Goal: Browse casually: Explore the website without a specific task or goal

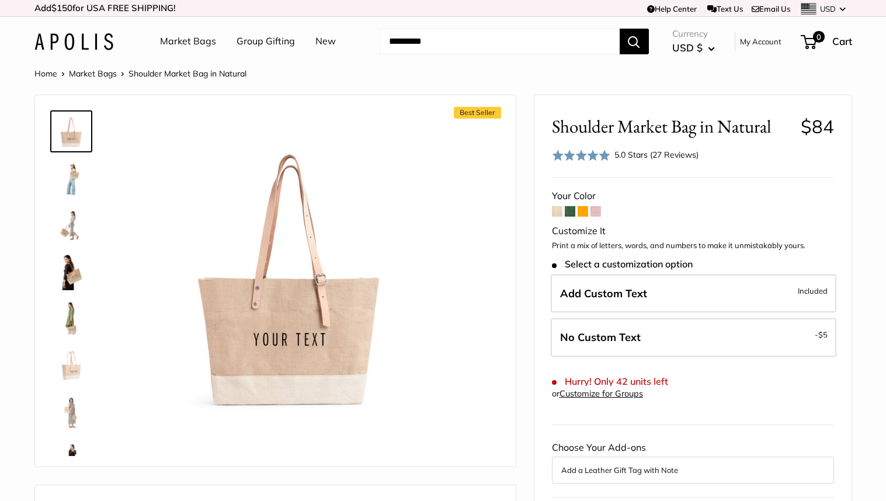
click at [75, 182] on img at bounding box center [71, 177] width 37 height 37
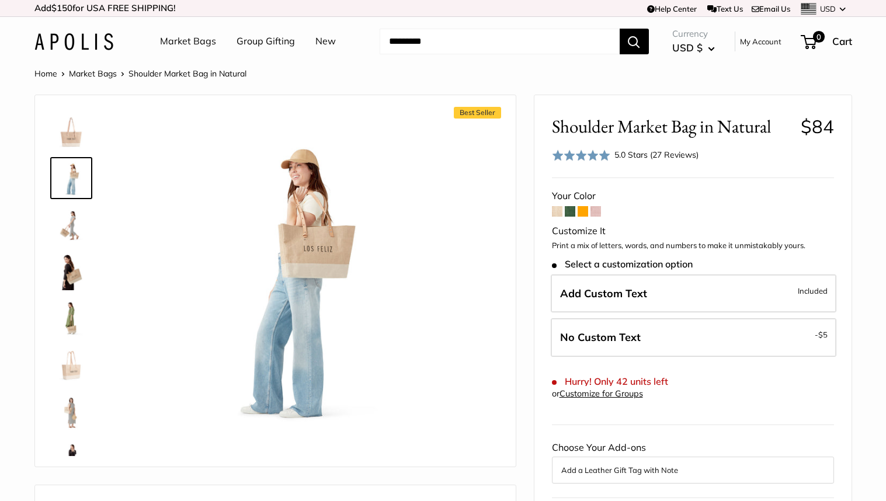
click at [71, 235] on img at bounding box center [71, 224] width 37 height 37
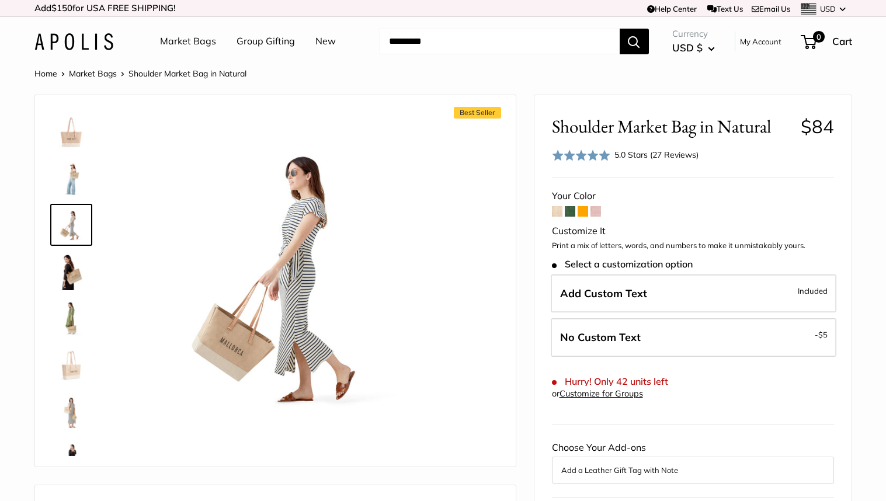
click at [66, 260] on img at bounding box center [71, 271] width 37 height 37
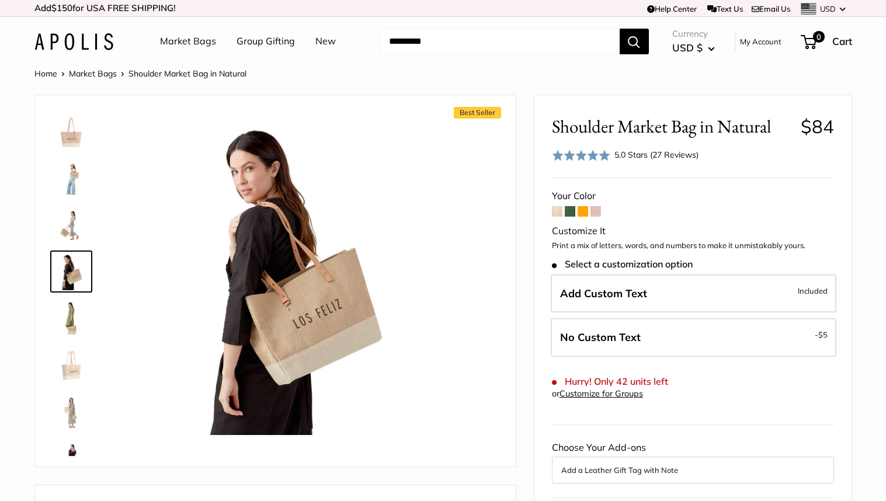
click at [63, 314] on img at bounding box center [71, 318] width 37 height 37
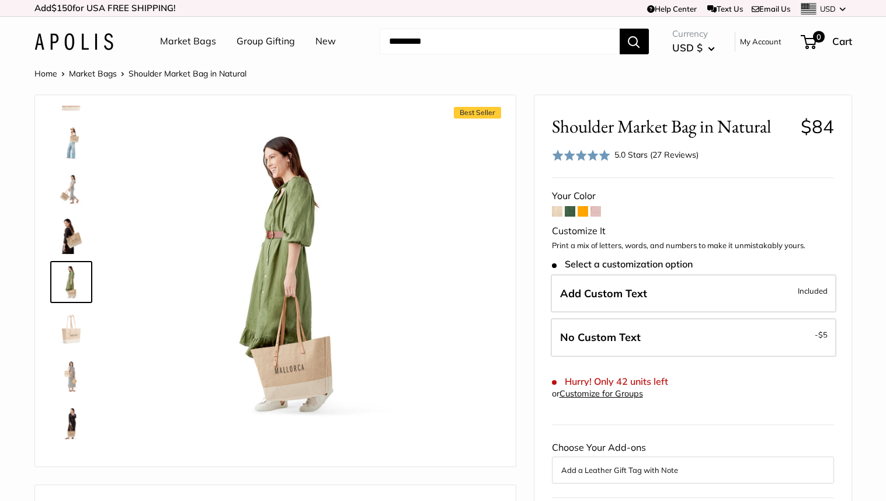
click at [67, 350] on div at bounding box center [76, 281] width 56 height 350
click at [69, 379] on img at bounding box center [71, 375] width 37 height 37
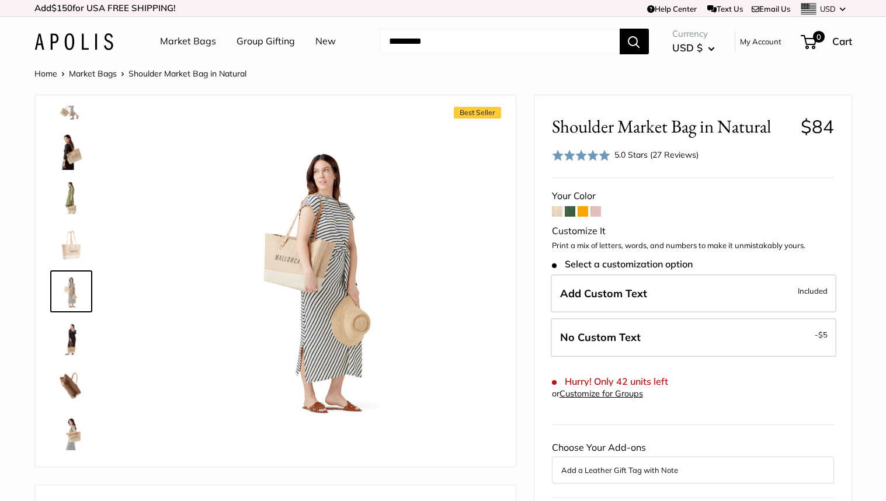
scroll to position [130, 0]
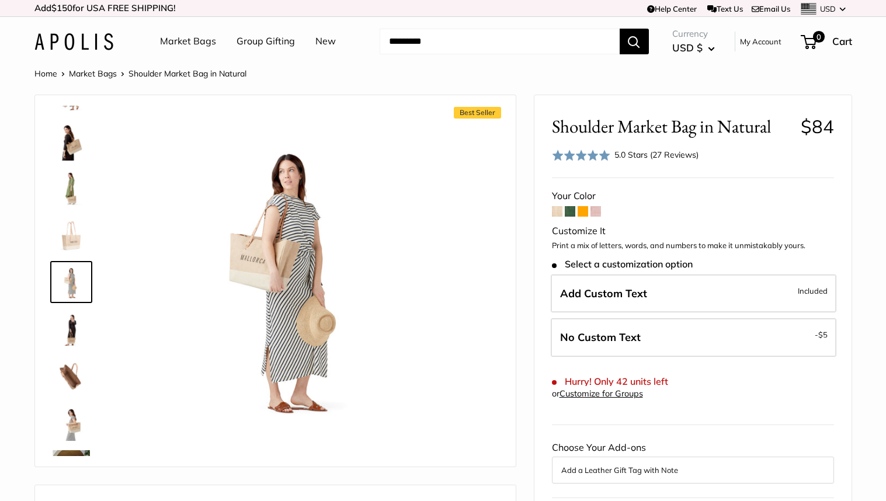
click at [72, 417] on img at bounding box center [71, 422] width 37 height 37
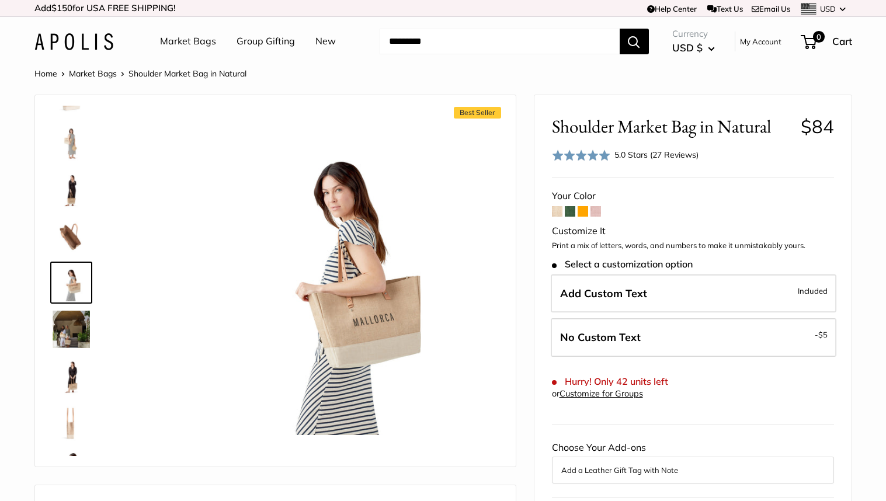
scroll to position [270, 0]
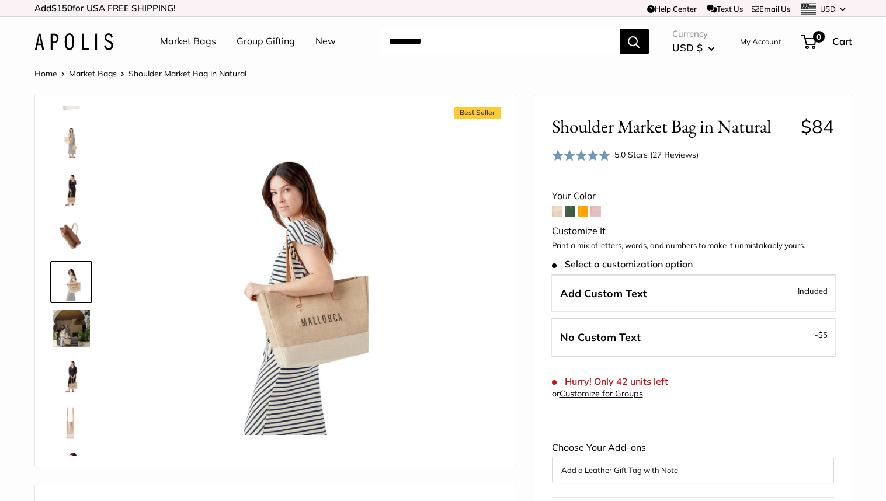
click at [79, 342] on img at bounding box center [71, 328] width 37 height 37
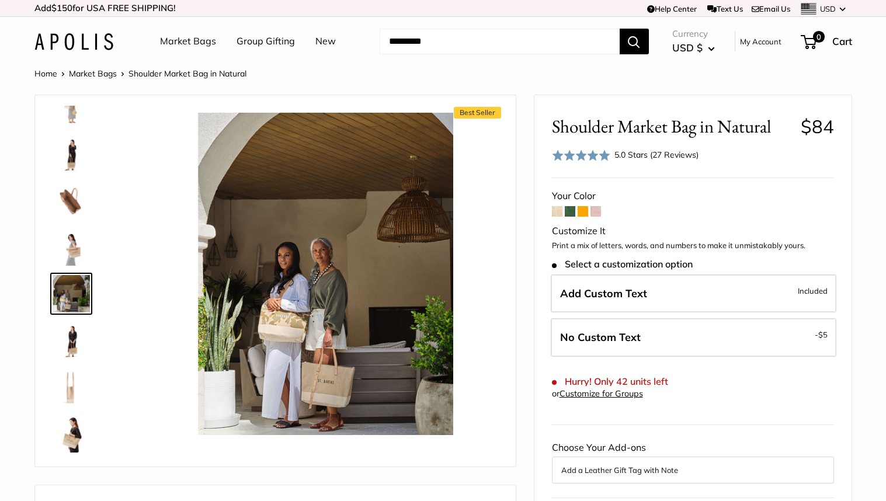
scroll to position [317, 0]
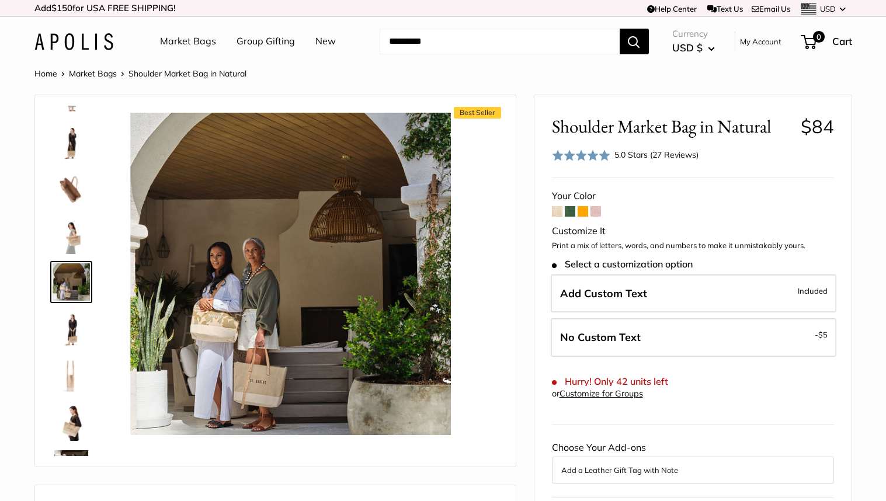
click at [76, 322] on img at bounding box center [71, 328] width 37 height 37
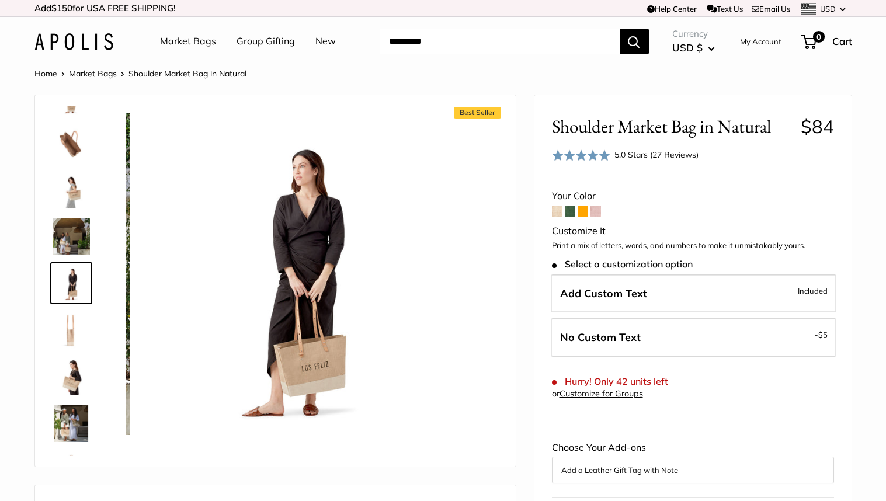
scroll to position [363, 0]
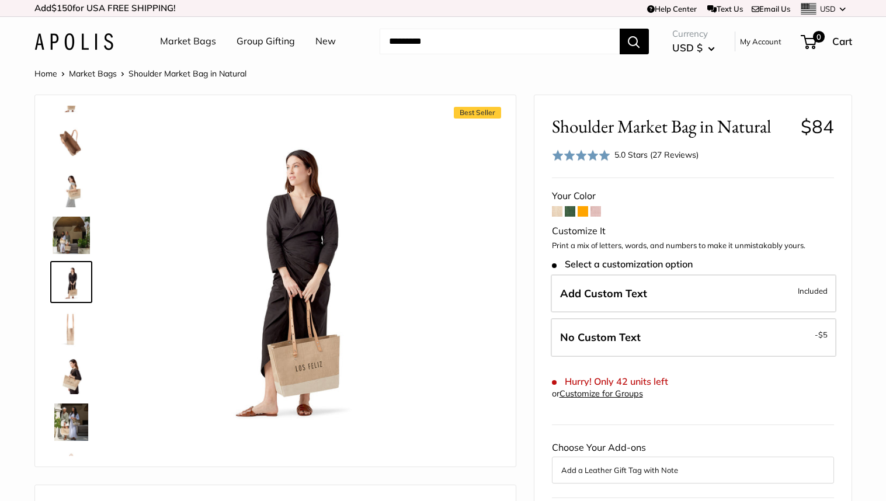
click at [71, 386] on img at bounding box center [71, 375] width 37 height 37
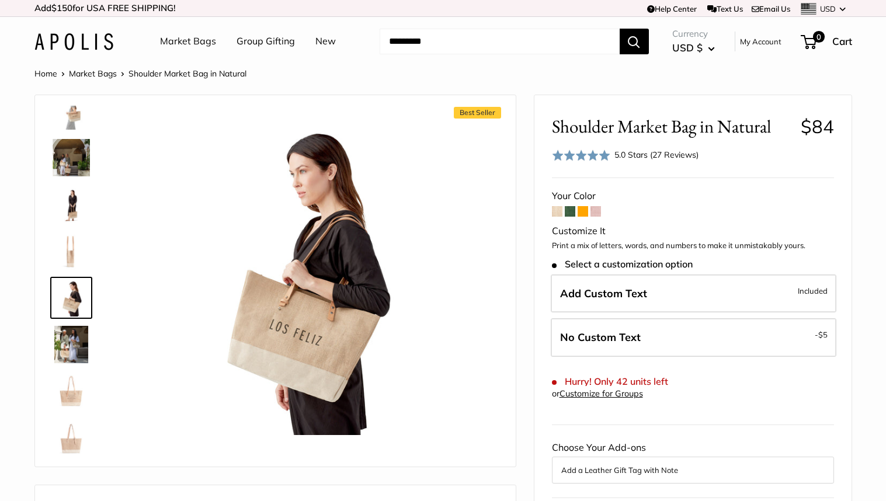
scroll to position [449, 0]
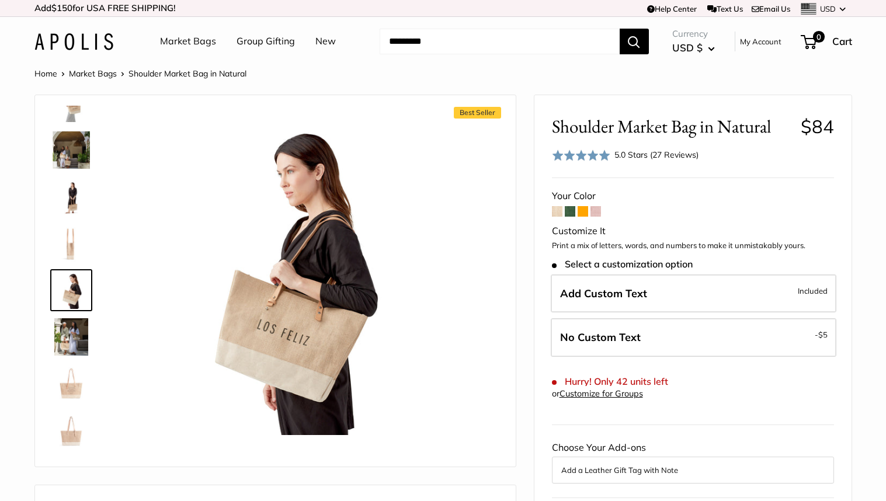
click at [73, 393] on img at bounding box center [71, 383] width 37 height 37
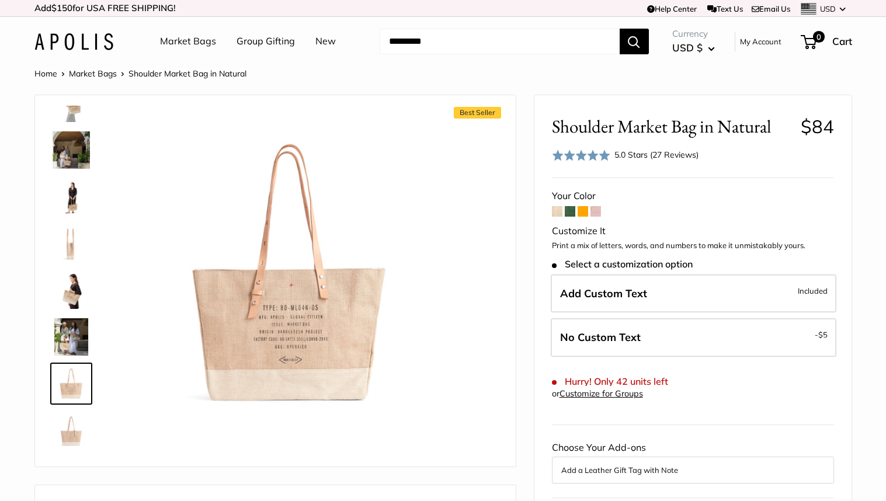
click at [77, 334] on img at bounding box center [71, 336] width 37 height 37
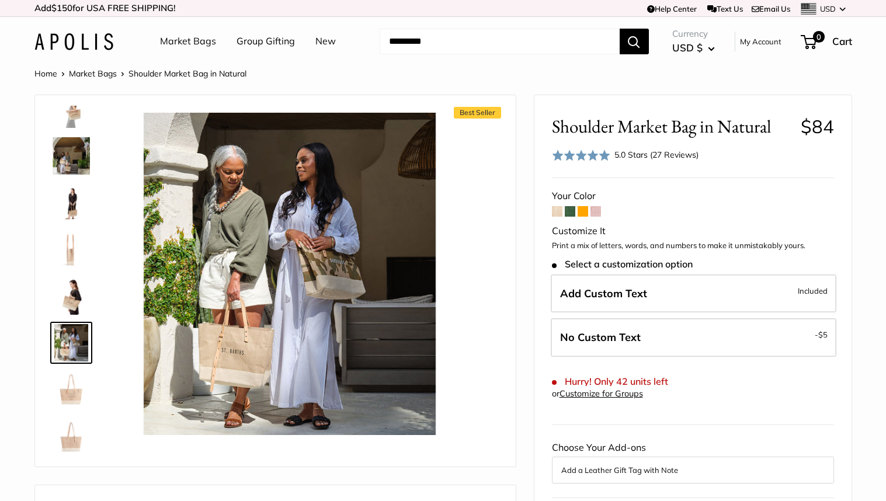
click at [69, 436] on img at bounding box center [71, 436] width 37 height 37
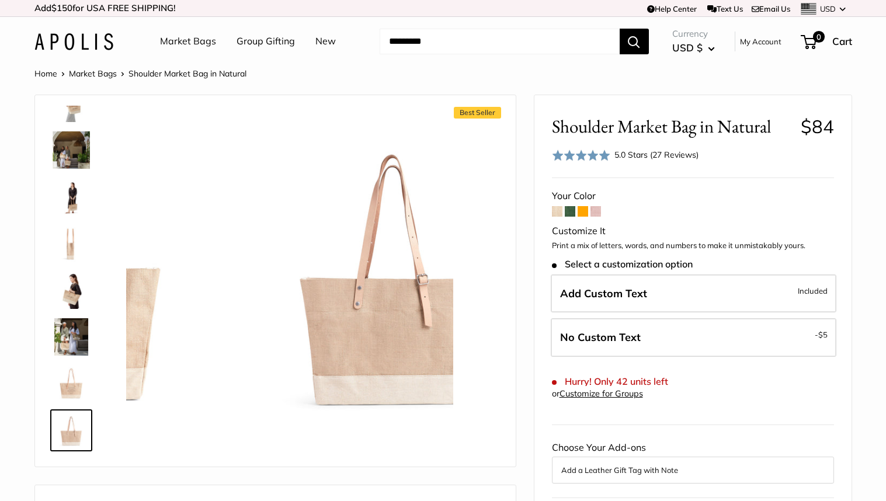
scroll to position [447, 0]
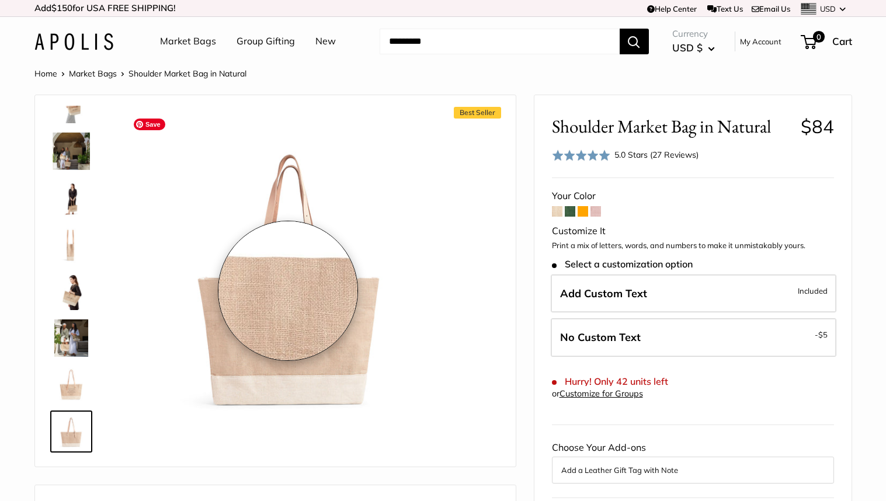
click at [288, 291] on img at bounding box center [289, 274] width 322 height 322
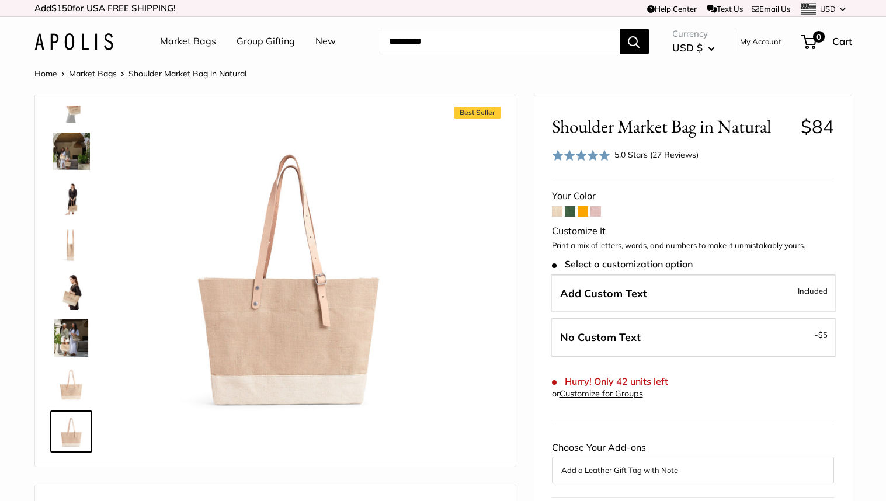
click at [65, 143] on img at bounding box center [71, 151] width 37 height 37
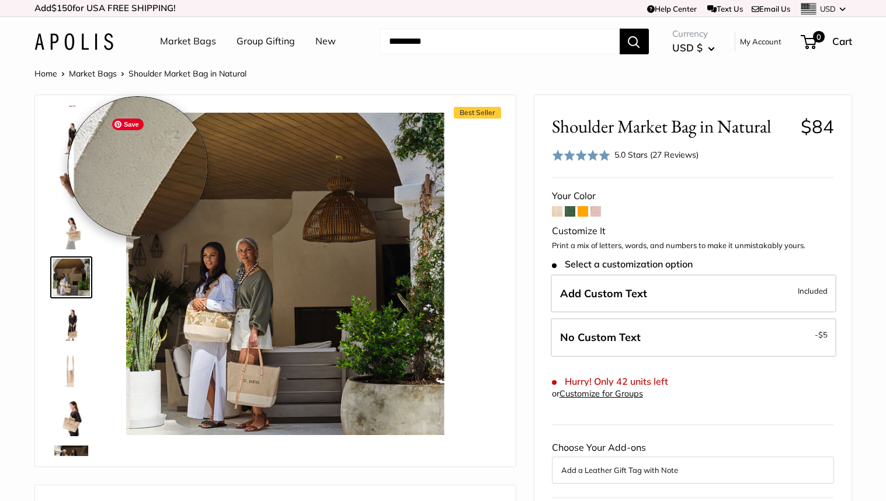
scroll to position [317, 0]
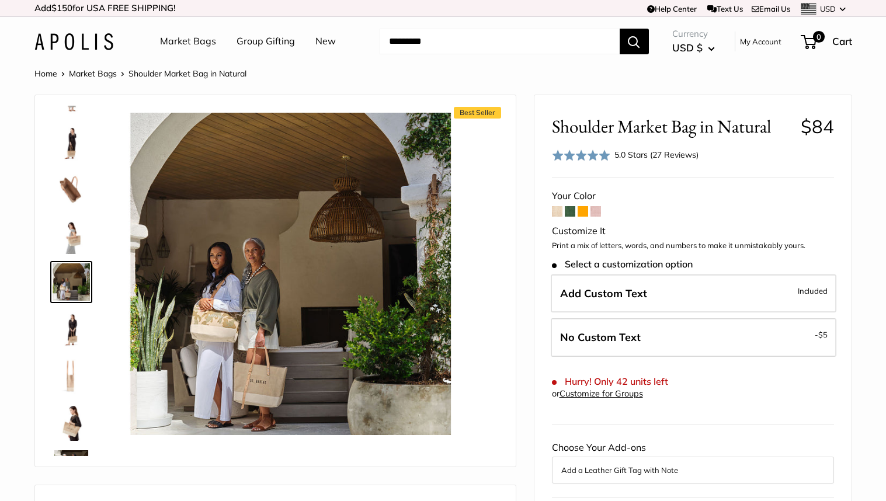
click at [74, 140] on img at bounding box center [71, 141] width 37 height 37
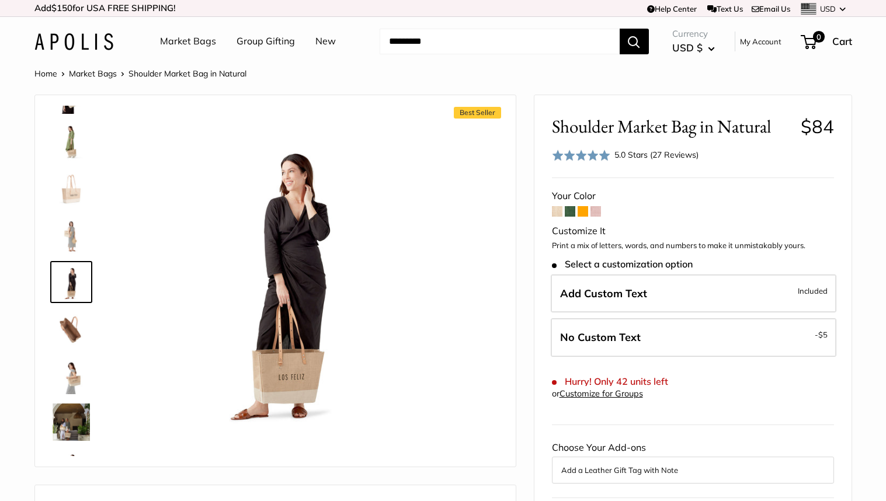
scroll to position [176, 0]
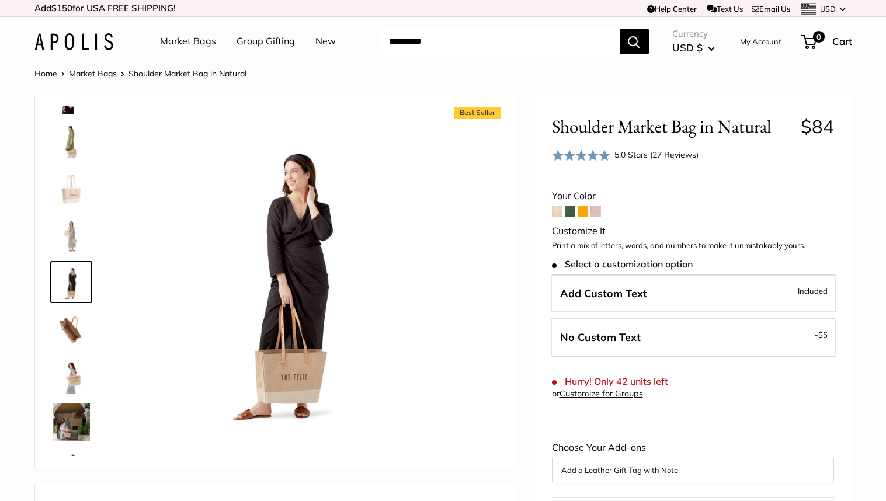
click at [68, 111] on img at bounding box center [71, 95] width 37 height 37
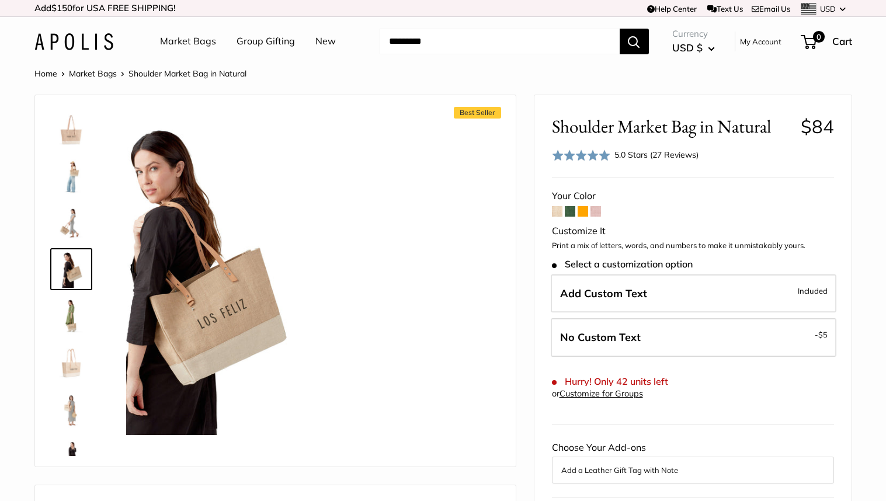
scroll to position [0, 0]
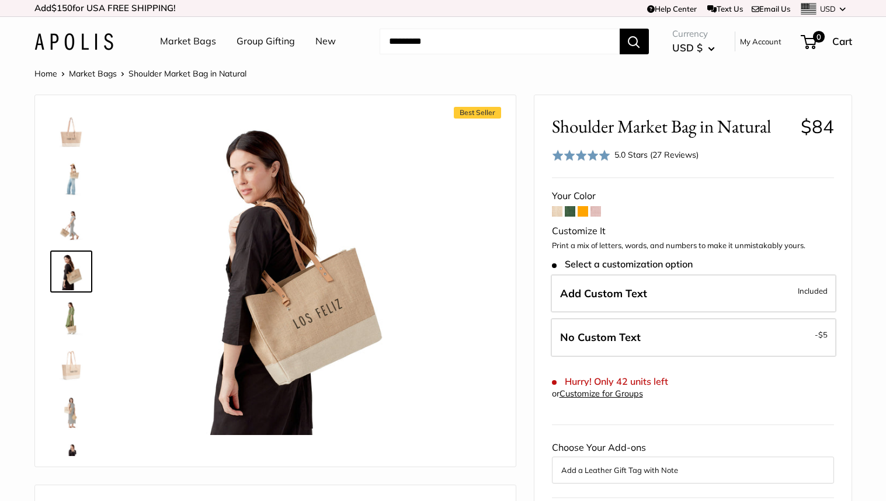
click at [72, 225] on img at bounding box center [71, 224] width 37 height 37
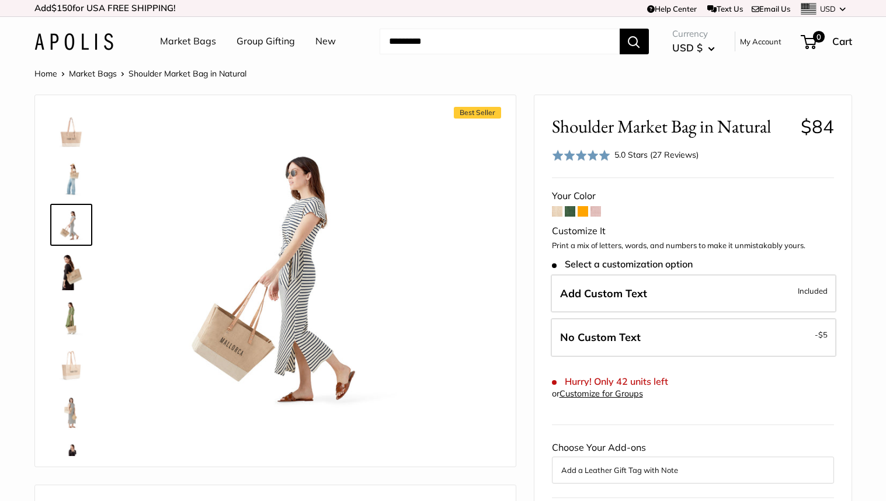
click at [60, 162] on img at bounding box center [71, 177] width 37 height 37
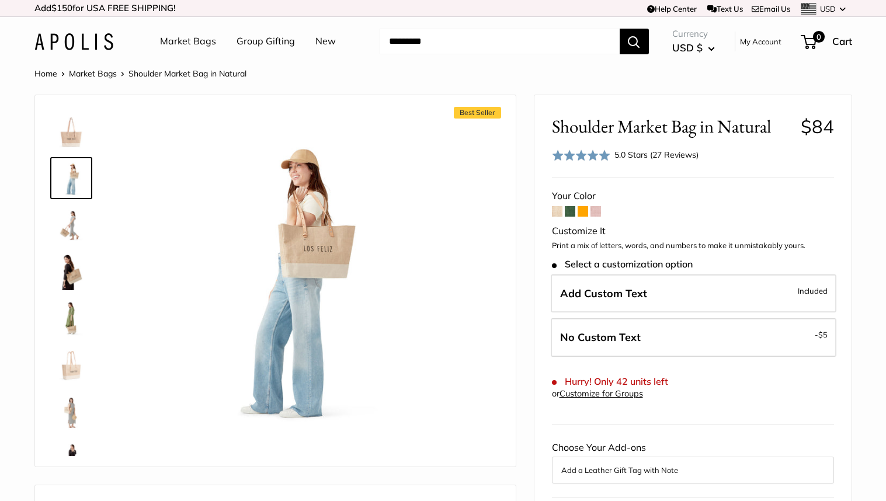
click at [77, 140] on img at bounding box center [71, 131] width 37 height 37
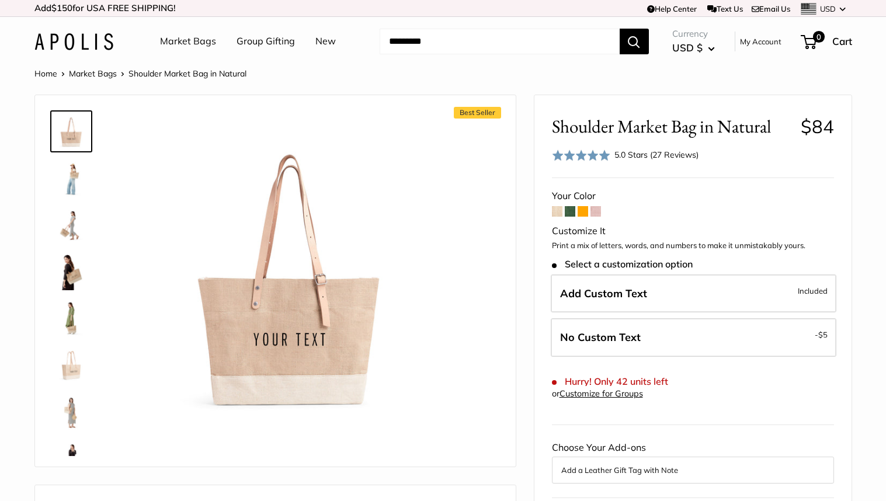
click at [77, 287] on img at bounding box center [71, 271] width 37 height 37
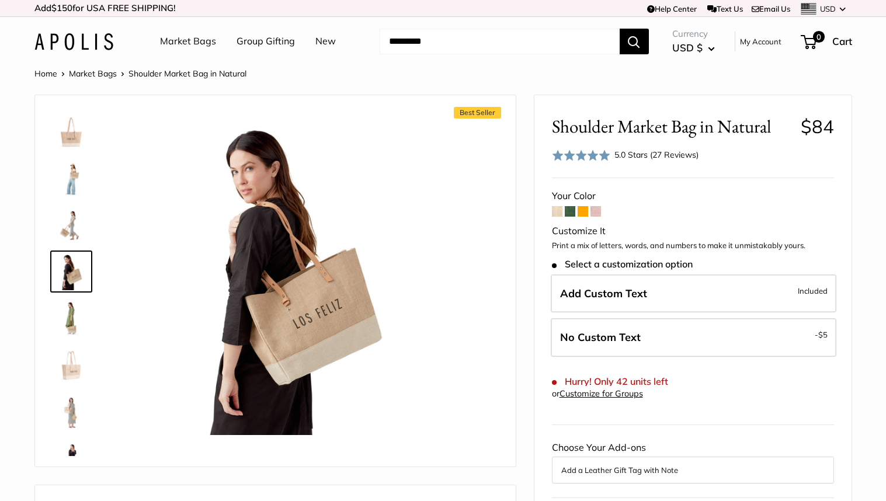
click at [69, 329] on img at bounding box center [71, 318] width 37 height 37
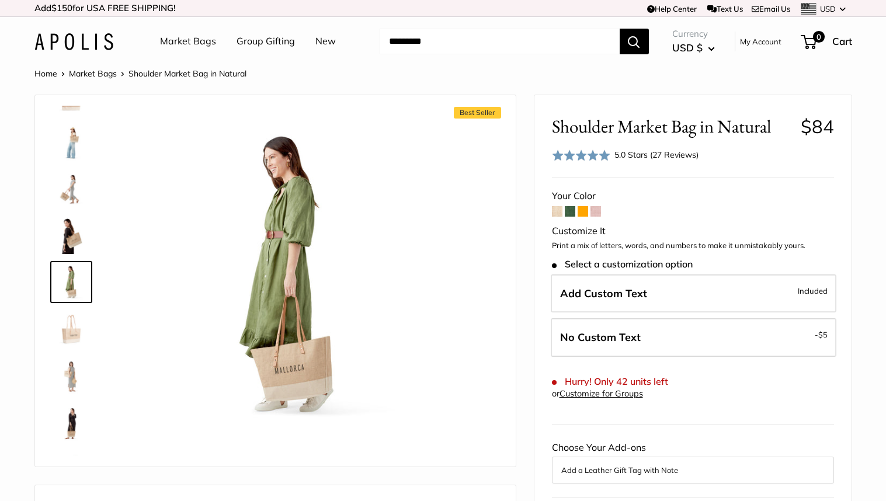
click at [69, 342] on img at bounding box center [71, 328] width 37 height 37
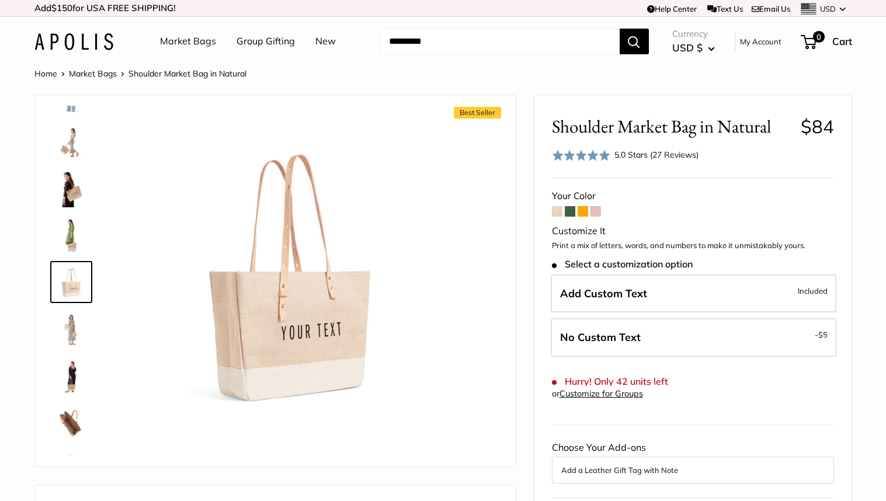
click at [71, 379] on img at bounding box center [71, 375] width 37 height 37
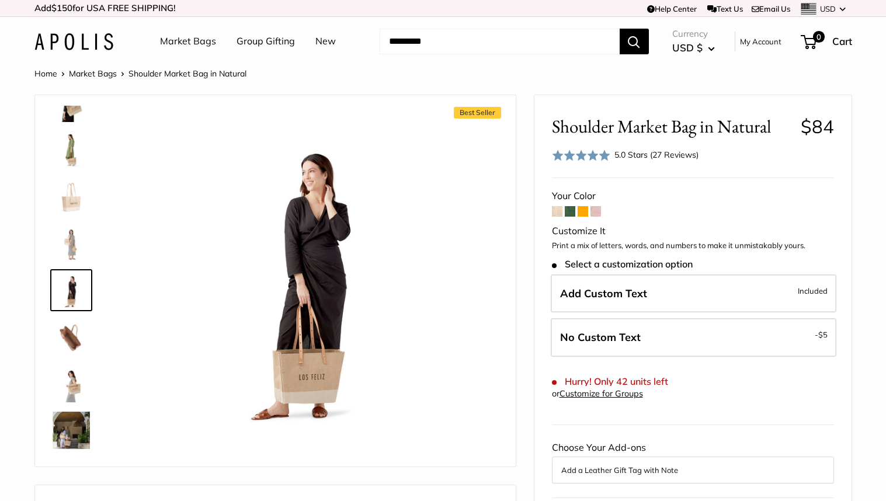
scroll to position [176, 0]
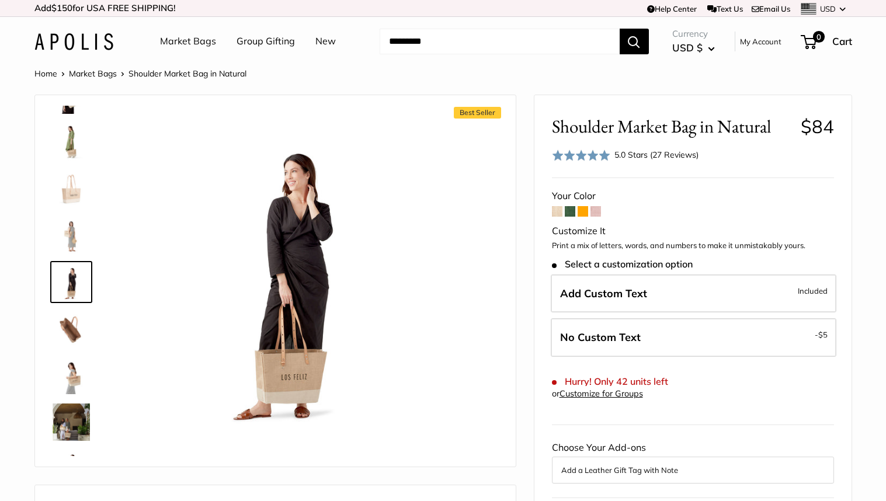
click at [74, 378] on img at bounding box center [71, 375] width 37 height 37
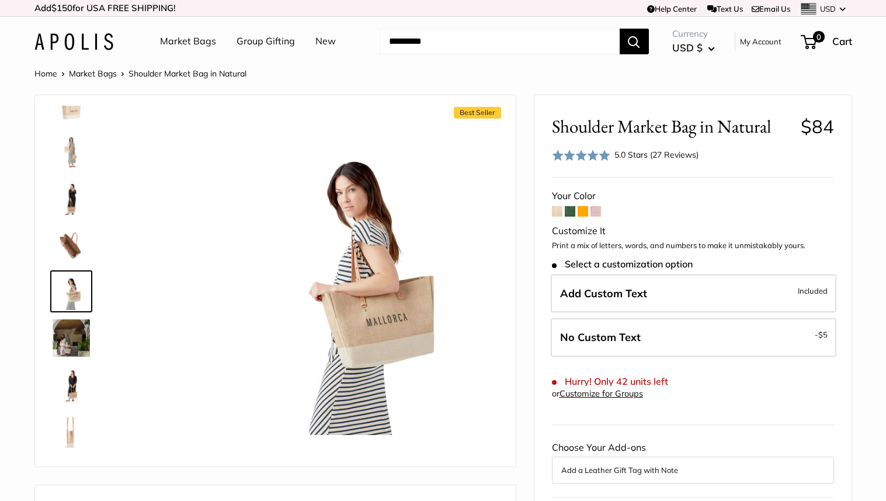
scroll to position [270, 0]
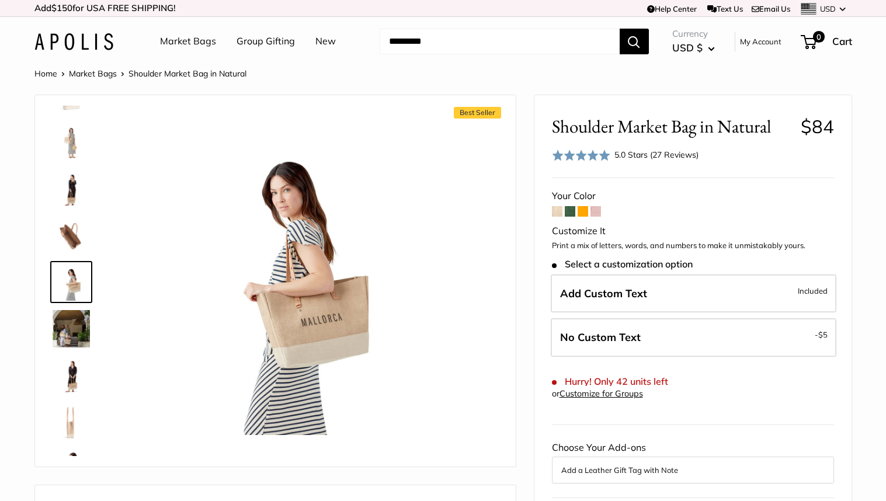
click at [72, 228] on img at bounding box center [71, 235] width 37 height 37
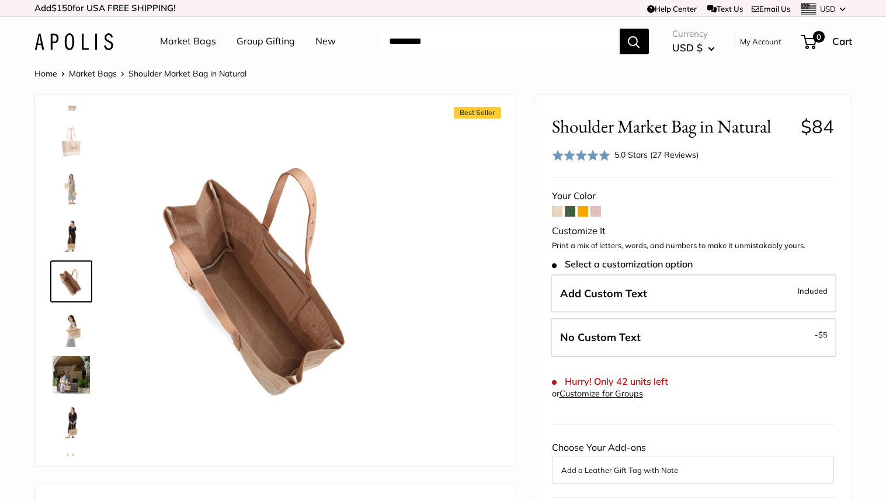
scroll to position [223, 0]
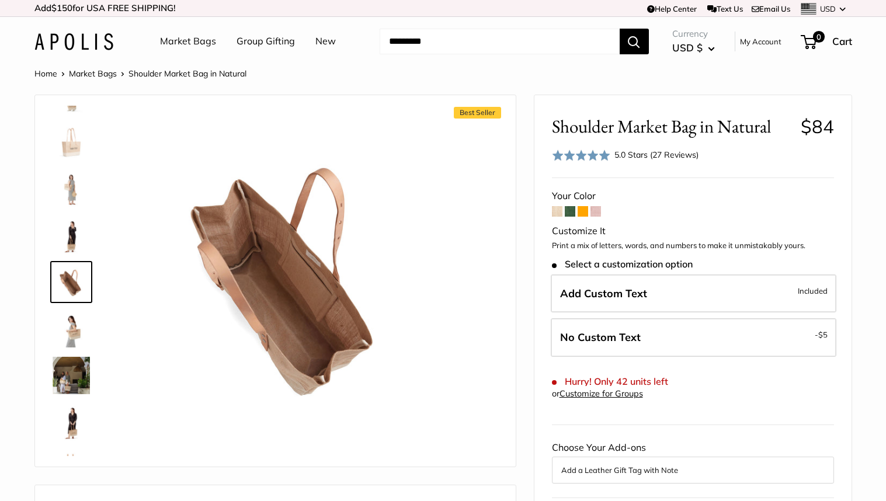
click at [74, 112] on img at bounding box center [71, 95] width 37 height 37
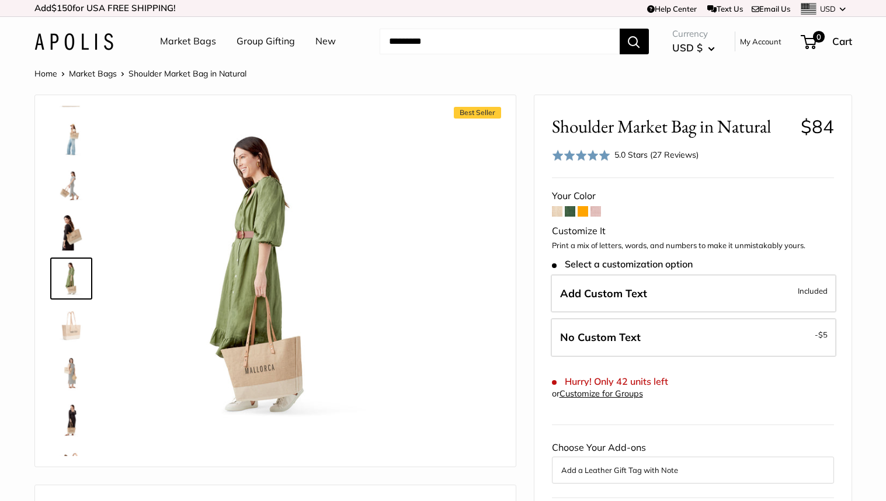
scroll to position [36, 0]
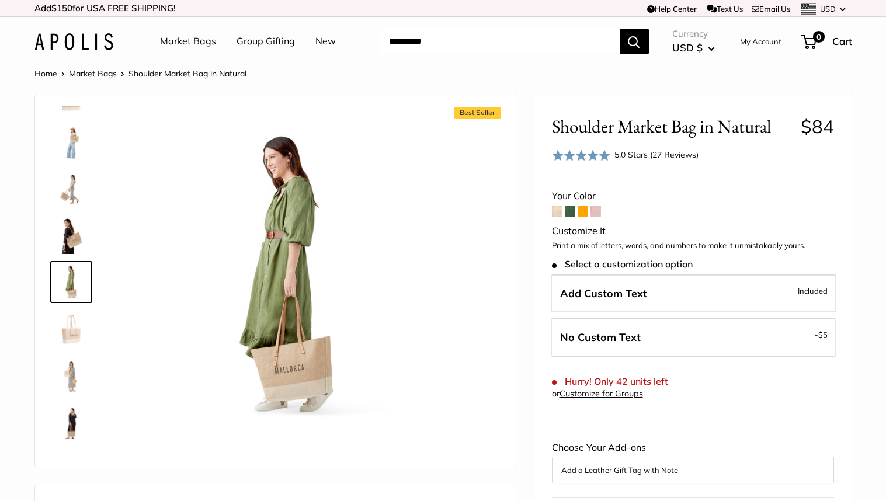
click at [72, 137] on img at bounding box center [71, 141] width 37 height 37
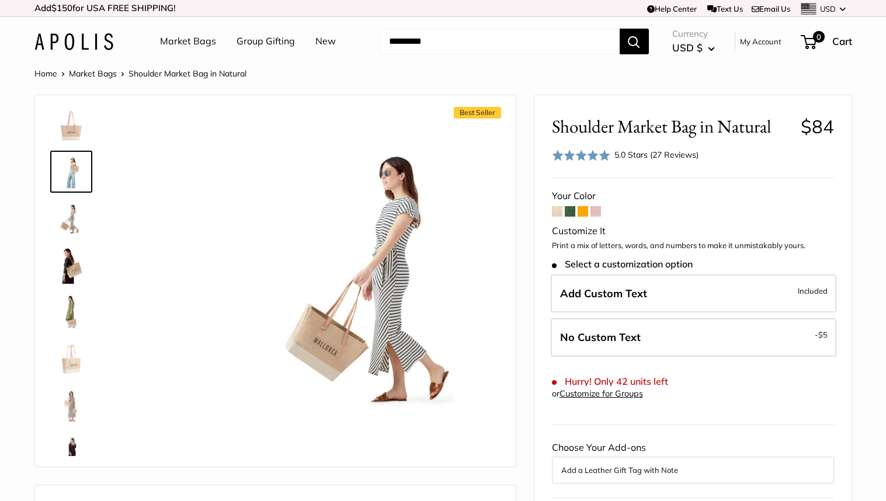
scroll to position [0, 0]
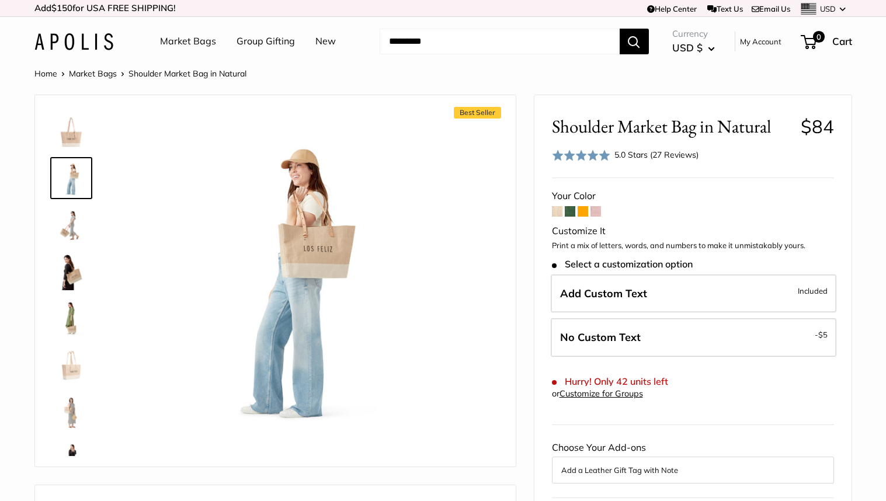
click at [68, 136] on img at bounding box center [71, 131] width 37 height 37
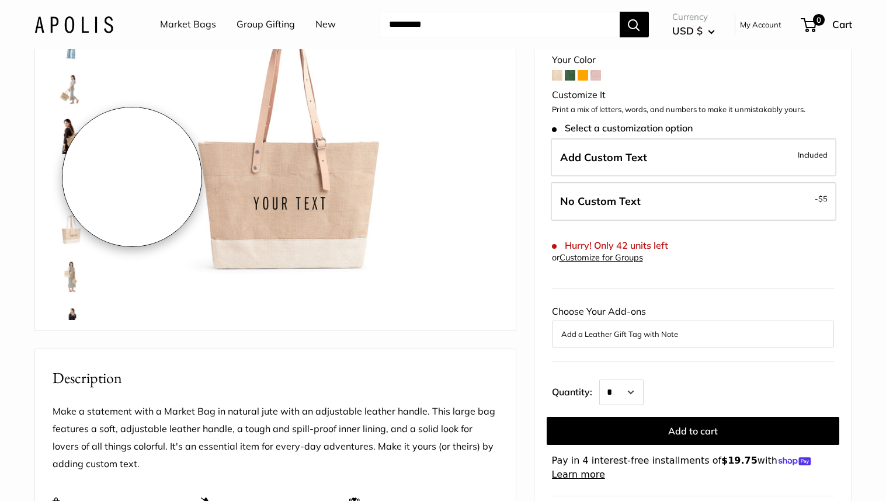
scroll to position [141, 0]
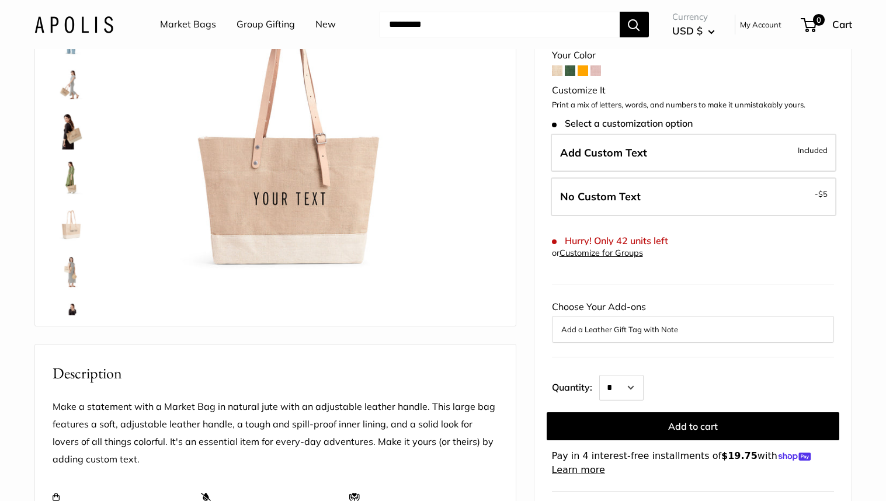
click at [73, 308] on img at bounding box center [71, 317] width 37 height 37
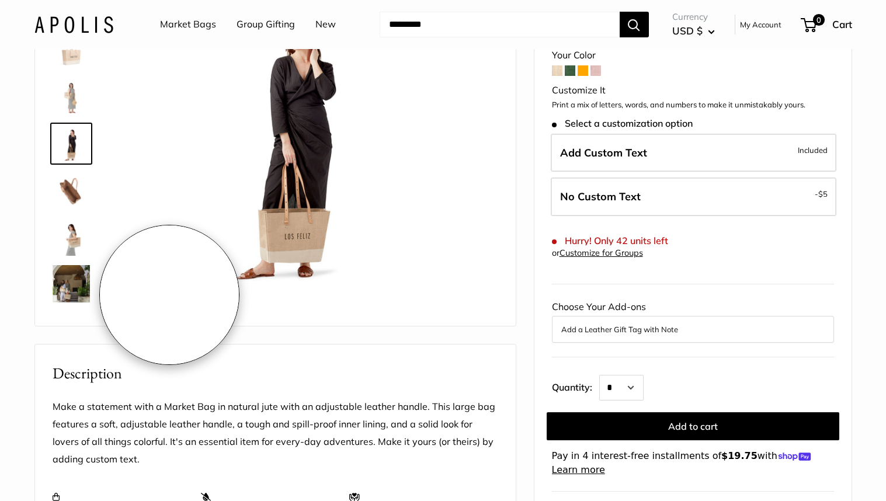
scroll to position [176, 0]
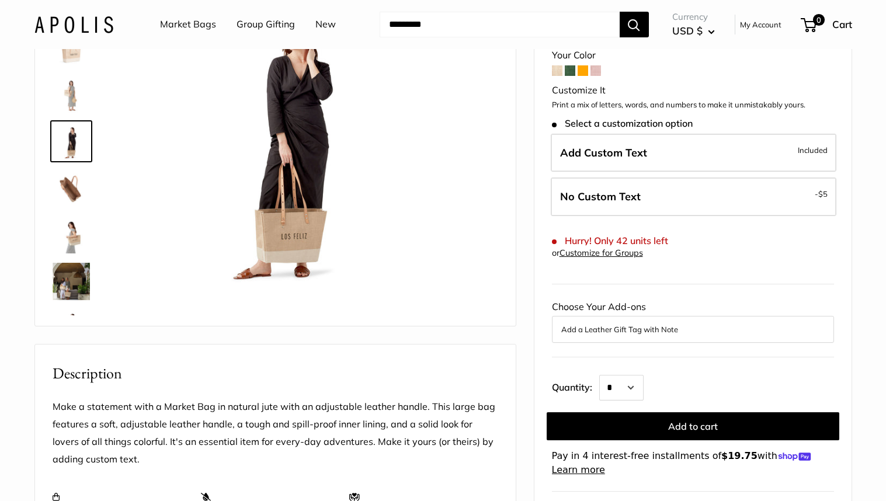
click at [65, 279] on img at bounding box center [71, 281] width 37 height 37
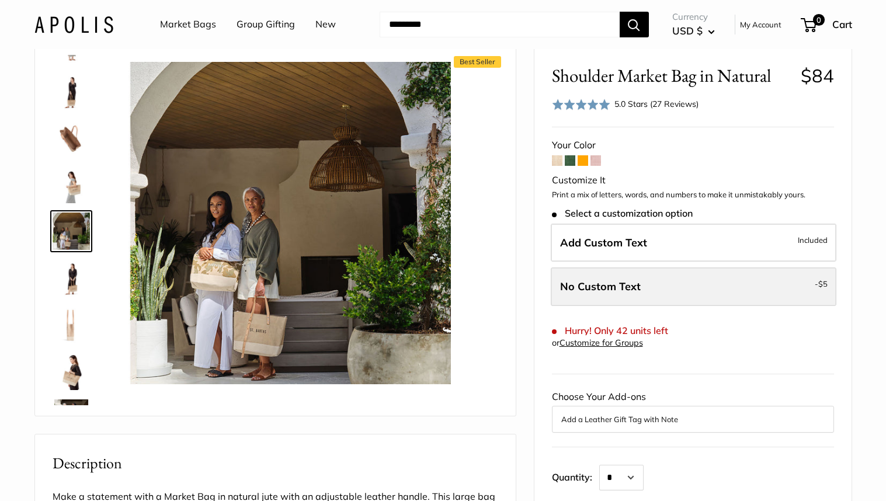
scroll to position [45, 0]
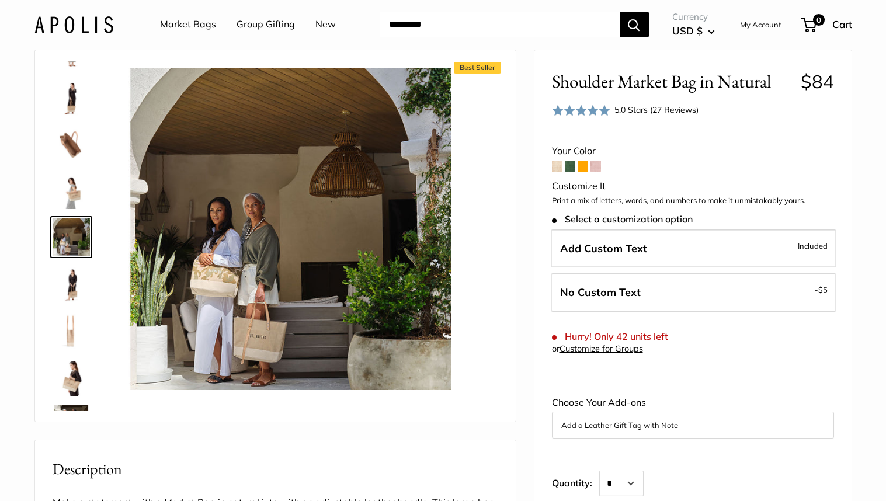
click at [70, 143] on img at bounding box center [71, 143] width 37 height 37
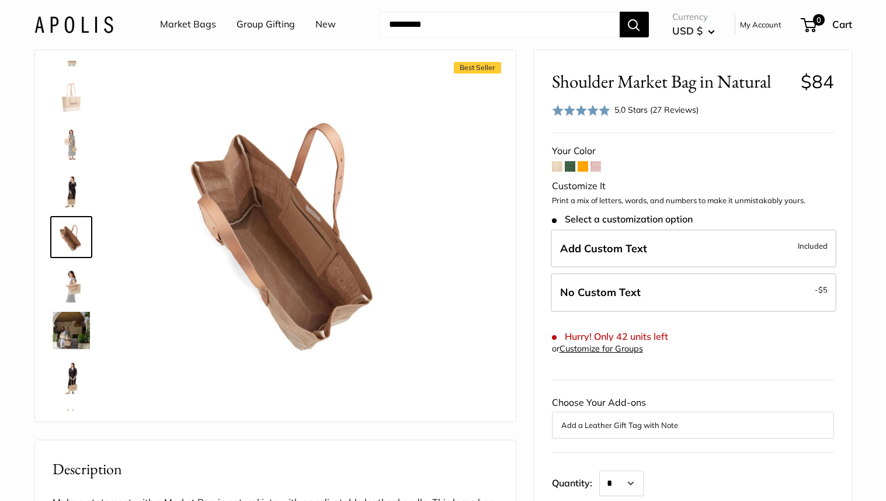
click at [65, 101] on img at bounding box center [71, 96] width 37 height 37
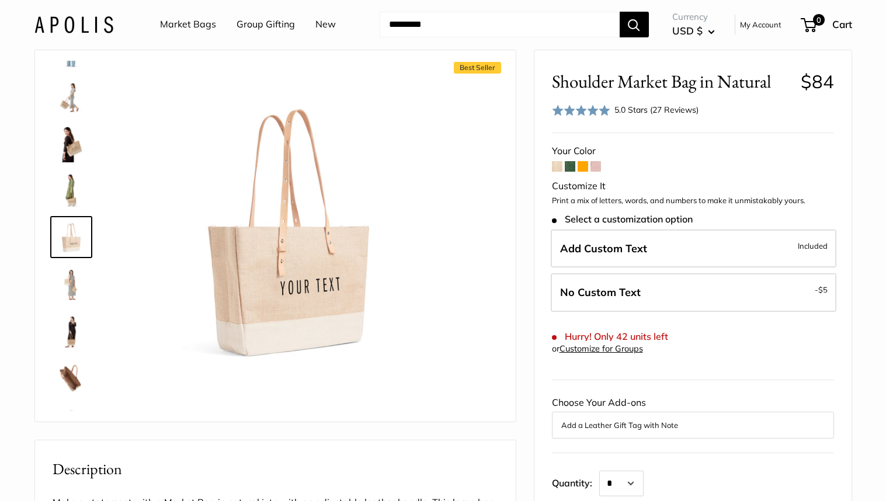
scroll to position [83, 0]
click at [72, 287] on img at bounding box center [71, 283] width 37 height 37
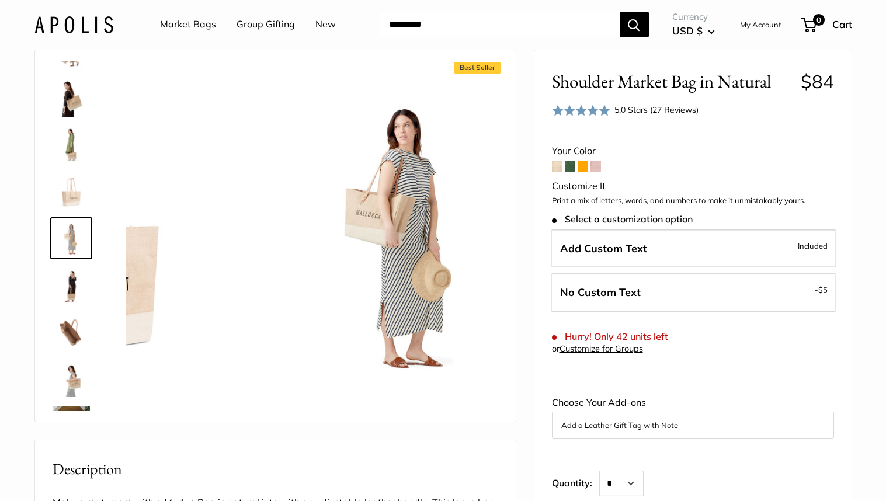
scroll to position [130, 0]
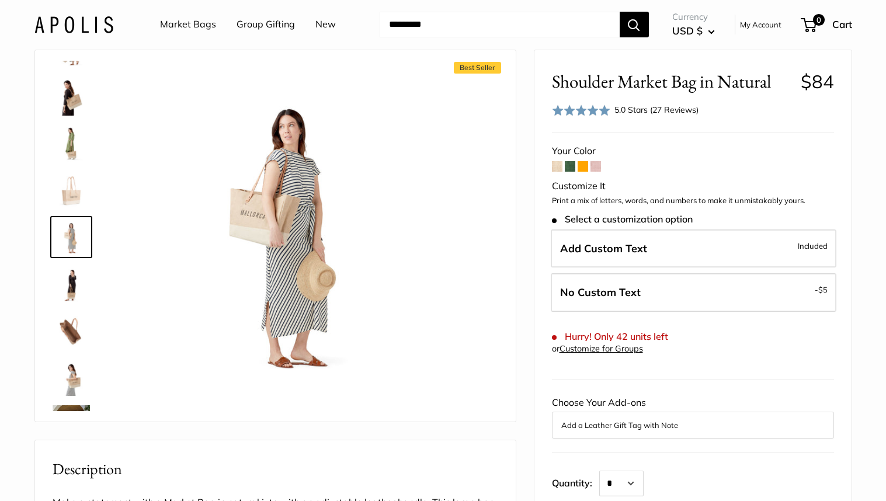
click at [71, 286] on img at bounding box center [71, 283] width 37 height 37
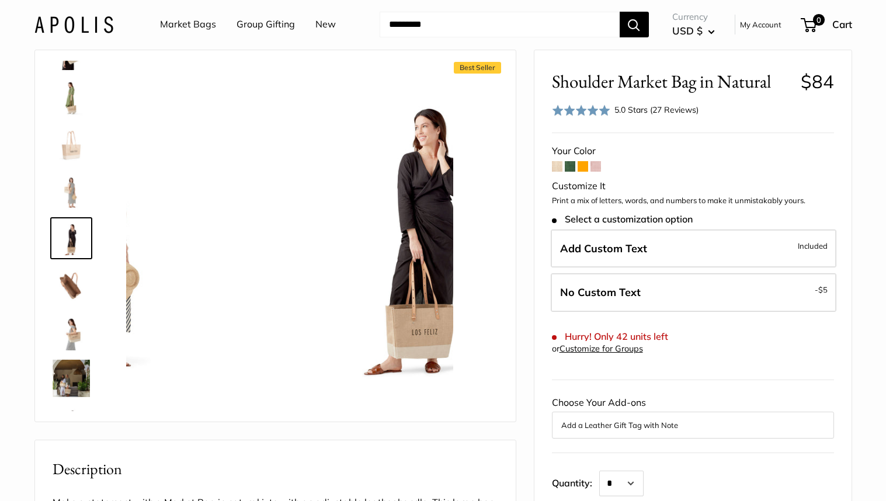
scroll to position [176, 0]
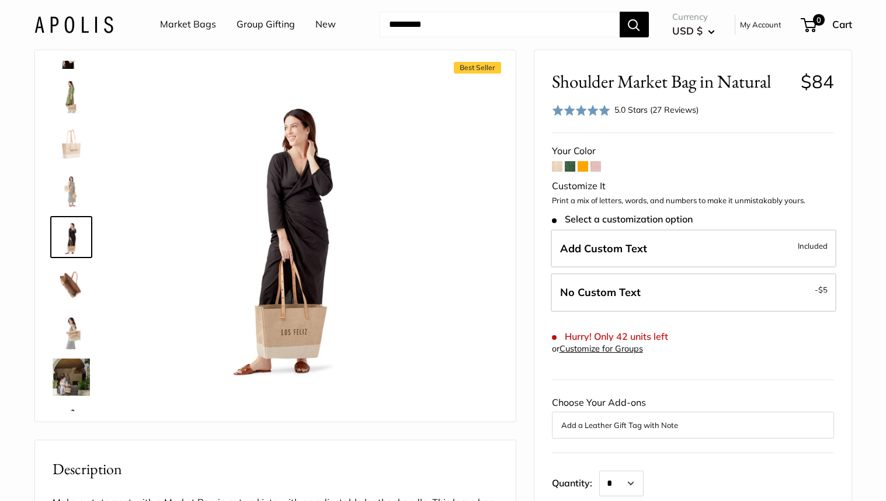
click at [68, 367] on img at bounding box center [71, 377] width 37 height 37
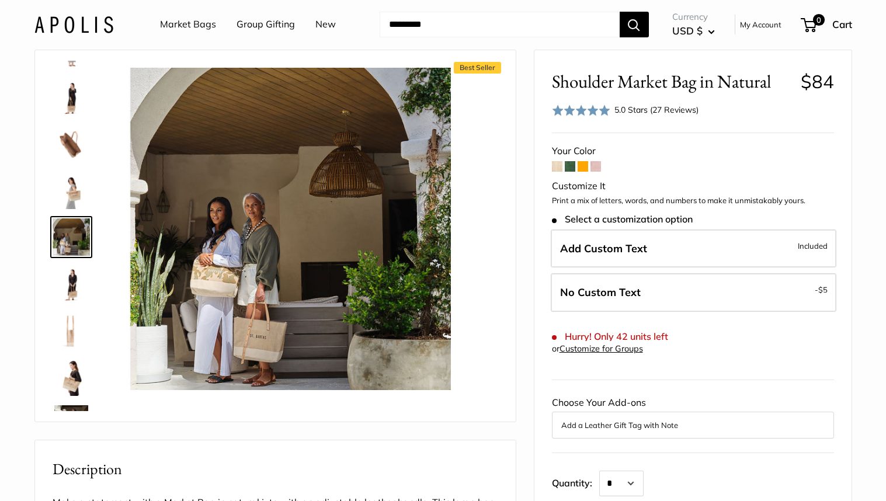
click at [69, 397] on link at bounding box center [71, 377] width 42 height 42
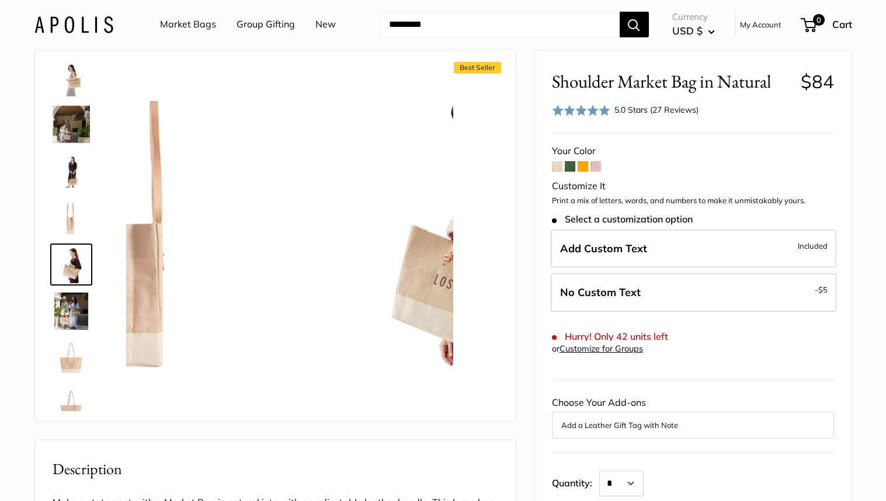
scroll to position [449, 0]
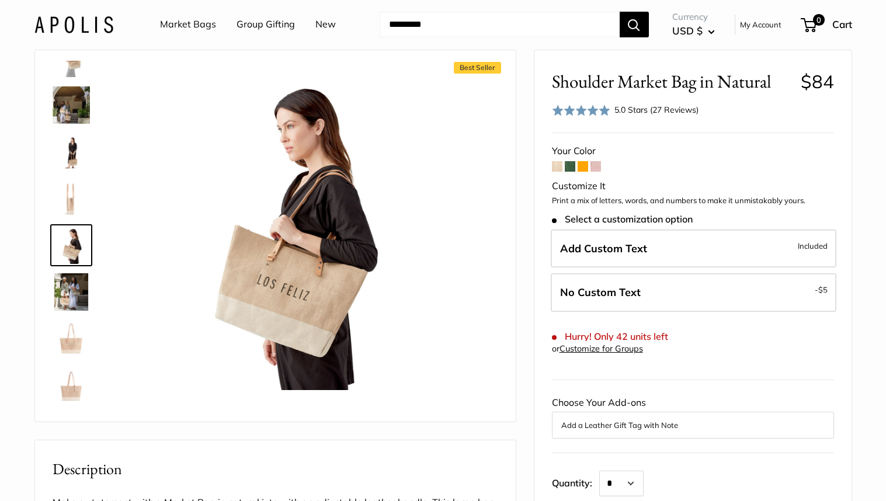
click at [71, 379] on img at bounding box center [71, 385] width 37 height 37
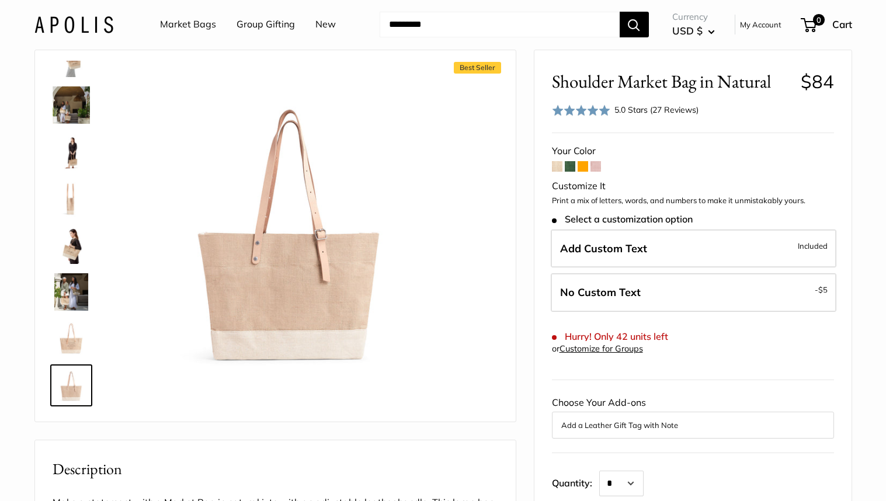
click at [72, 336] on img at bounding box center [71, 338] width 37 height 37
